Goal: Transaction & Acquisition: Purchase product/service

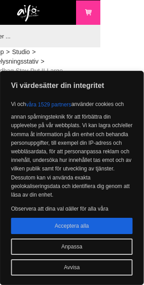
scroll to position [0, 59]
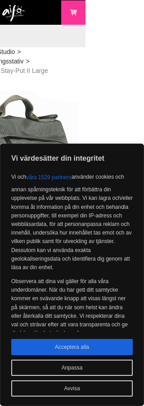
scroll to position [0, 59]
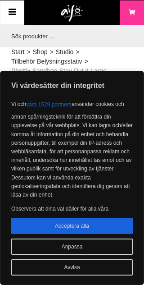
click at [80, 272] on button "Avvisa" at bounding box center [72, 267] width 122 height 16
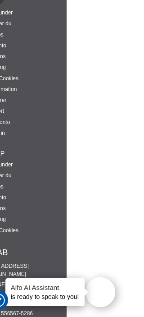
scroll to position [1594, 59]
